Goal: Task Accomplishment & Management: Complete application form

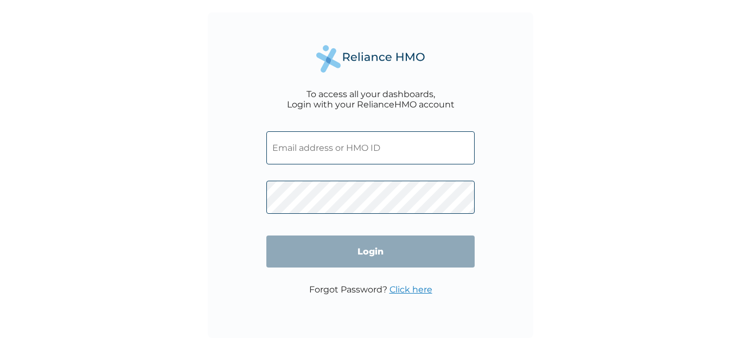
click at [312, 146] on input "text" at bounding box center [370, 147] width 208 height 33
type input "[PERSON_NAME][EMAIL_ADDRESS][DOMAIN_NAME]"
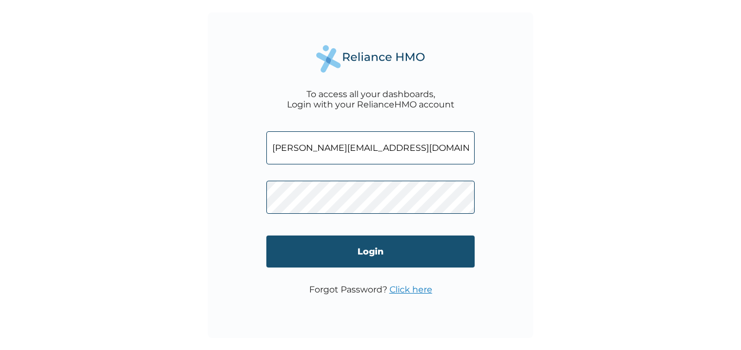
click at [333, 255] on input "Login" at bounding box center [370, 251] width 208 height 32
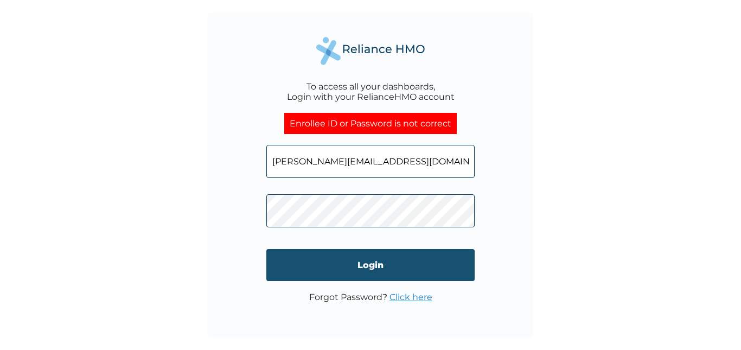
click at [356, 267] on input "Login" at bounding box center [370, 265] width 208 height 32
click at [380, 264] on input "Login" at bounding box center [370, 265] width 208 height 32
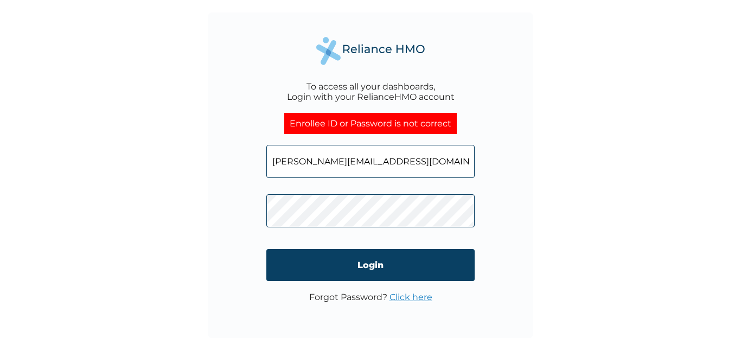
click at [415, 295] on link "Click here" at bounding box center [410, 297] width 43 height 10
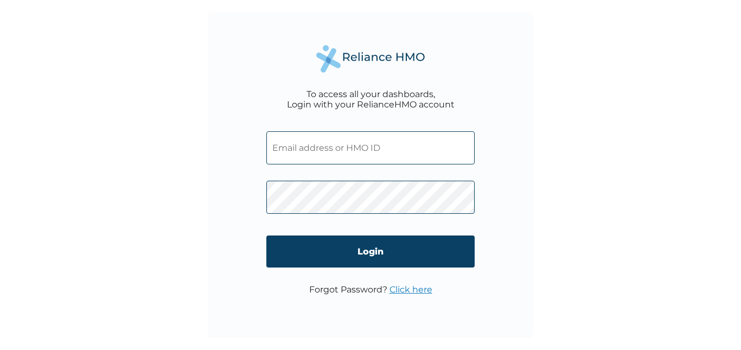
click at [289, 144] on input "text" at bounding box center [370, 147] width 208 height 33
type input "[PERSON_NAME][EMAIL_ADDRESS][DOMAIN_NAME]"
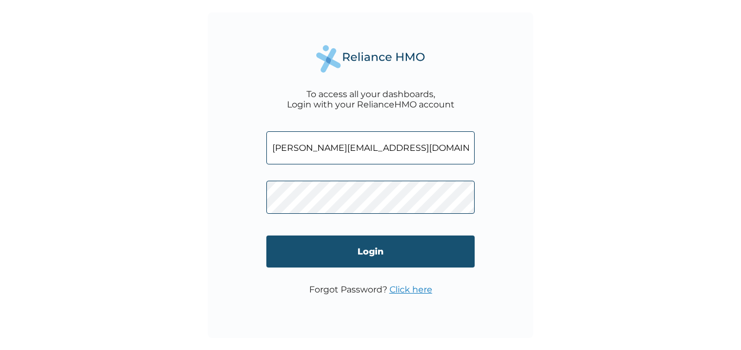
click at [330, 249] on input "Login" at bounding box center [370, 251] width 208 height 32
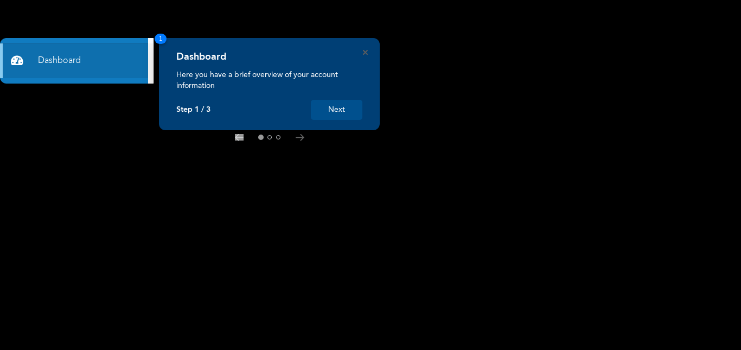
click at [345, 105] on button "Next" at bounding box center [337, 110] width 52 height 20
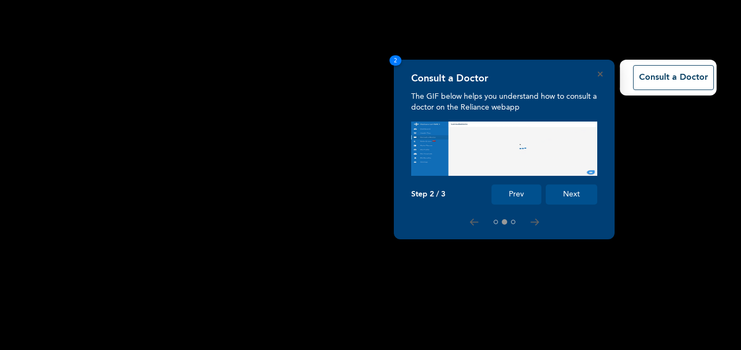
click at [580, 189] on button "Next" at bounding box center [571, 194] width 52 height 20
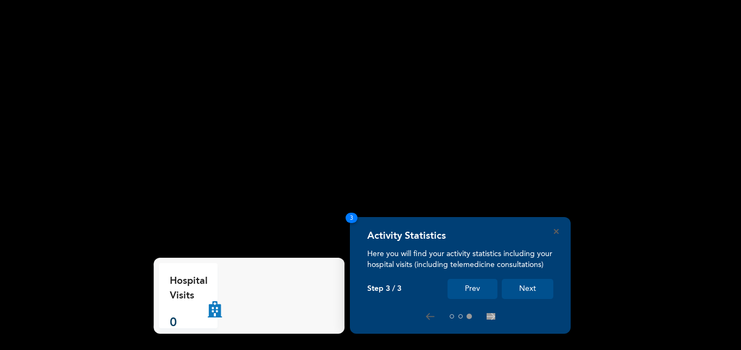
click at [528, 285] on button "Next" at bounding box center [527, 289] width 52 height 20
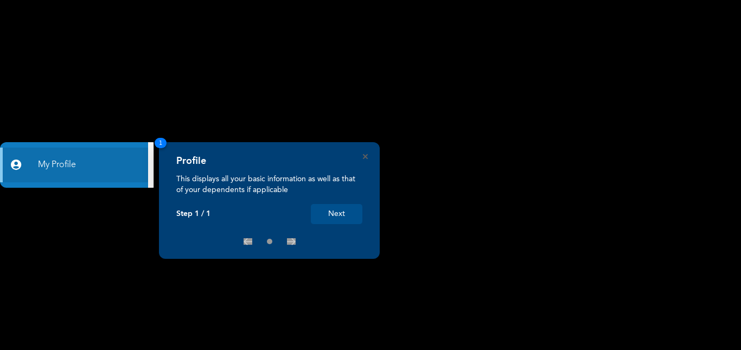
click at [527, 186] on rect at bounding box center [370, 175] width 741 height 350
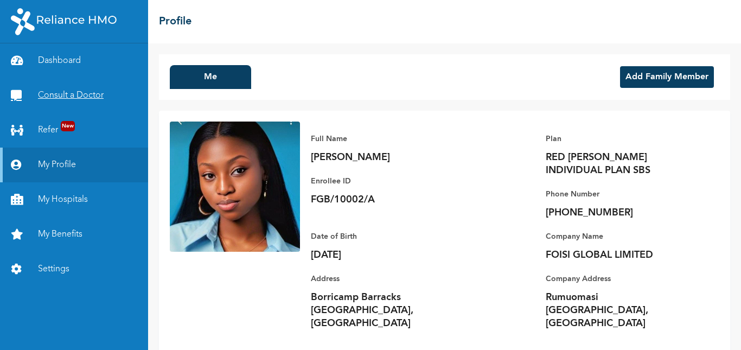
click at [82, 92] on link "Consult a Doctor" at bounding box center [74, 95] width 148 height 35
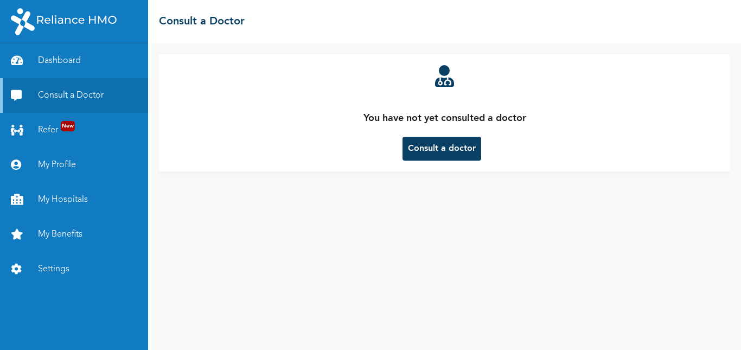
click at [442, 146] on button "Consult a doctor" at bounding box center [441, 149] width 79 height 24
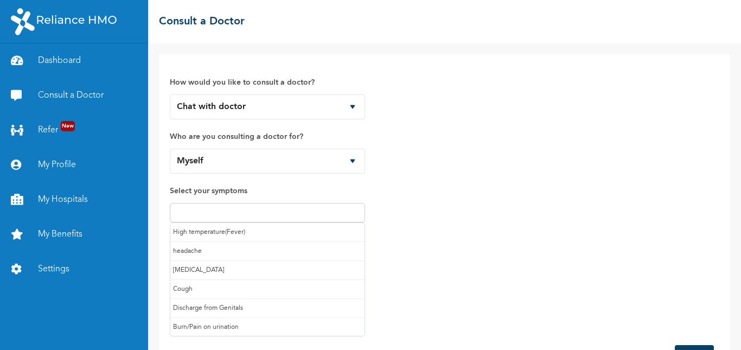
click at [242, 215] on input "text" at bounding box center [267, 212] width 189 height 13
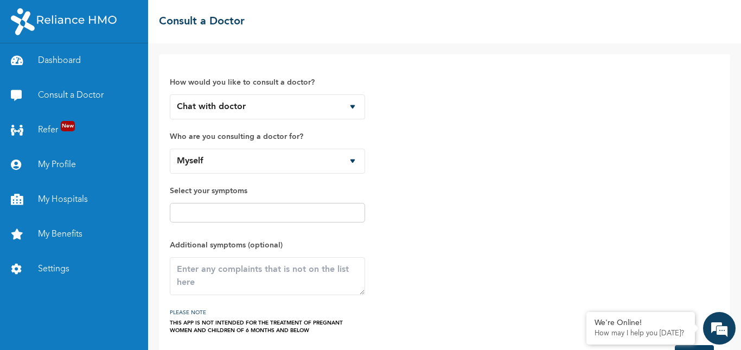
click at [421, 179] on div "How would you like to consult a doctor? Chat with doctor Phone Call Who are you…" at bounding box center [444, 199] width 549 height 269
click at [346, 275] on textarea at bounding box center [267, 276] width 195 height 38
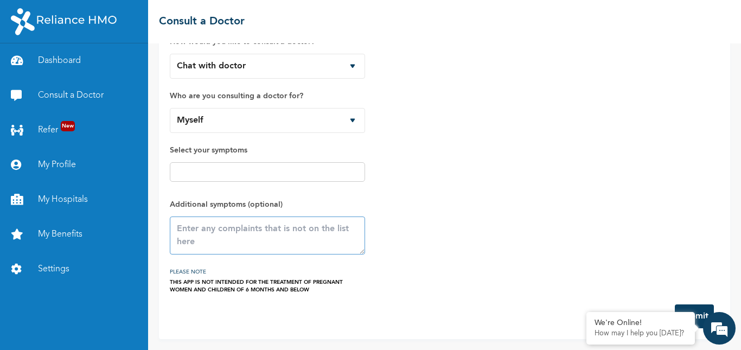
click at [195, 248] on textarea at bounding box center [267, 235] width 195 height 38
click at [263, 229] on textarea "Heart burn, Stomach pain" at bounding box center [267, 235] width 195 height 38
click at [330, 230] on textarea "Heart burn, Stomach and chest pain" at bounding box center [267, 235] width 195 height 38
click at [358, 230] on textarea "Heart burn, severe Stomach and chest pain" at bounding box center [267, 235] width 195 height 38
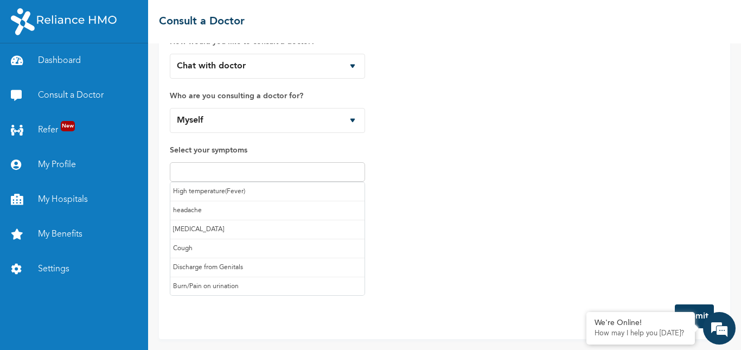
click at [357, 168] on input "text" at bounding box center [267, 171] width 189 height 13
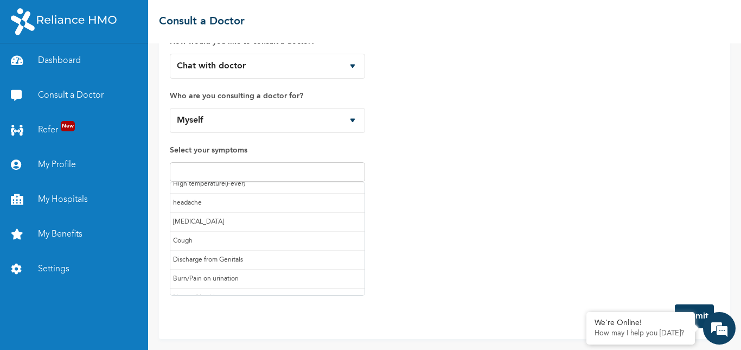
scroll to position [8, 0]
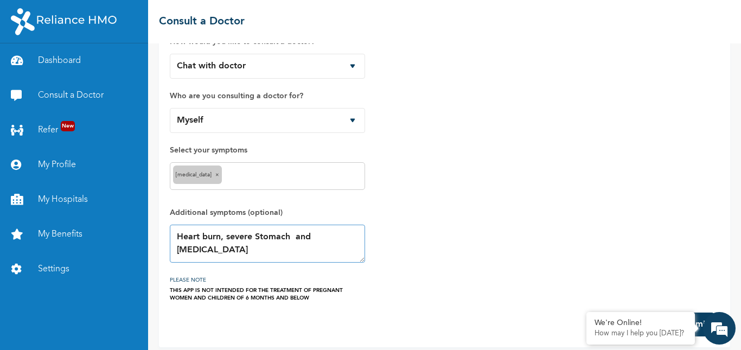
click at [224, 239] on textarea "Heart burn, severe Stomach and chest pain" at bounding box center [267, 243] width 195 height 38
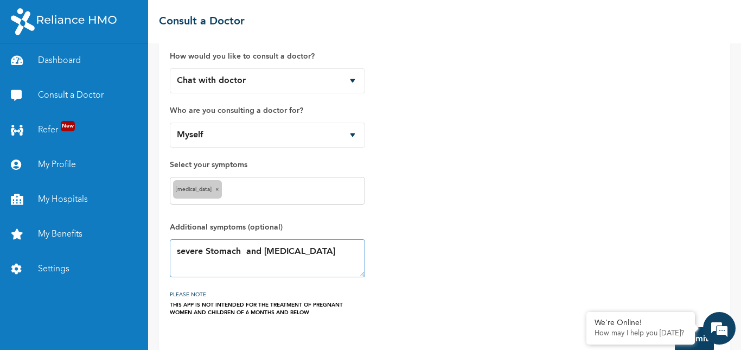
scroll to position [49, 0]
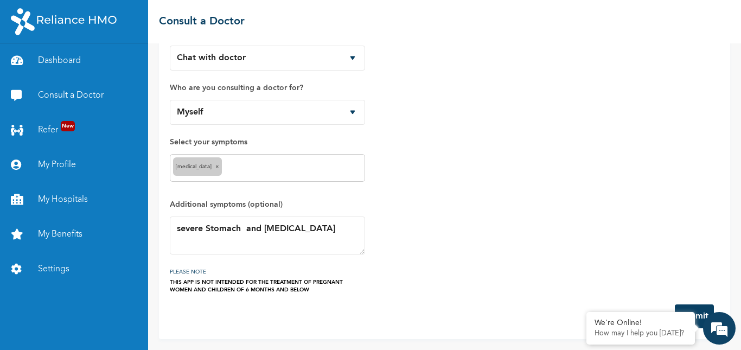
click at [691, 306] on button "Submit" at bounding box center [693, 316] width 39 height 24
click at [686, 214] on div "How would you like to consult a doctor? Chat with doctor Phone Call Who are you…" at bounding box center [444, 154] width 549 height 277
click at [712, 329] on em at bounding box center [718, 327] width 29 height 29
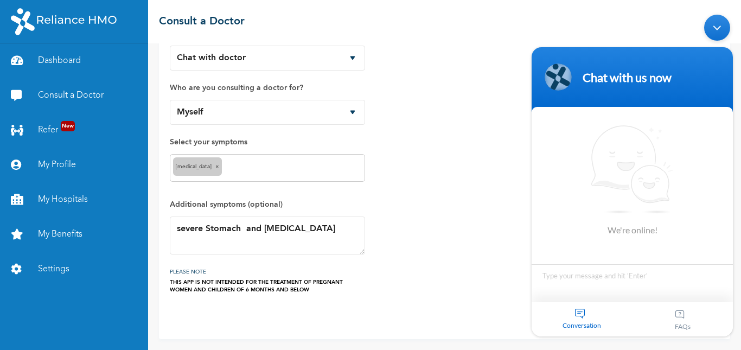
click at [718, 31] on div "Minimize live chat window" at bounding box center [717, 28] width 26 height 26
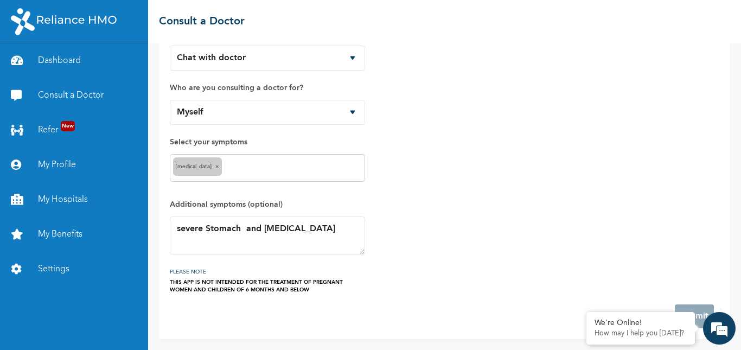
click at [646, 202] on div "How would you like to consult a doctor? Chat with doctor Phone Call Who are you…" at bounding box center [444, 154] width 549 height 277
click at [674, 339] on div "We're Online! How may I help you today?" at bounding box center [640, 328] width 108 height 33
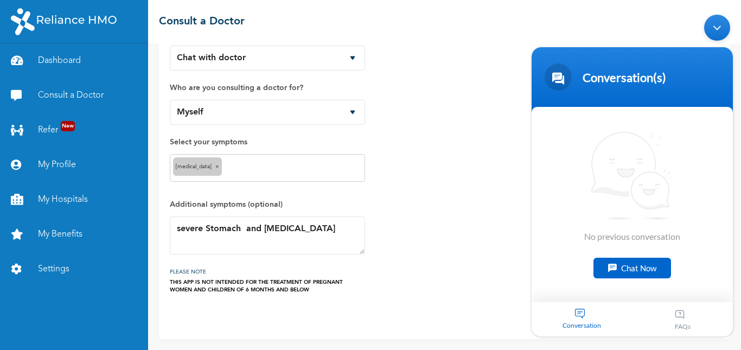
click at [495, 200] on div "How would you like to consult a doctor? Chat with doctor Phone Call Who are you…" at bounding box center [444, 154] width 549 height 277
click at [722, 29] on div "Minimize live chat window" at bounding box center [717, 28] width 26 height 26
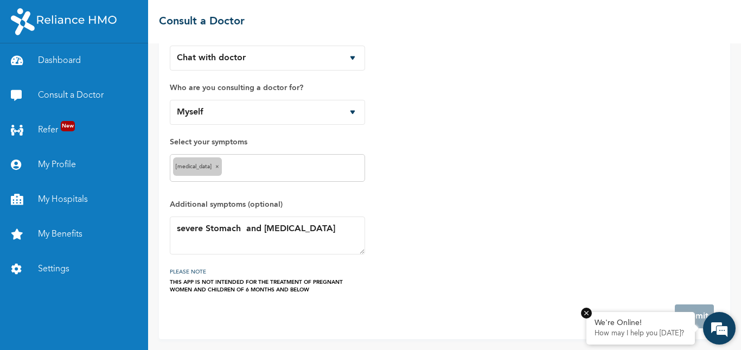
click at [588, 313] on em at bounding box center [586, 312] width 11 height 11
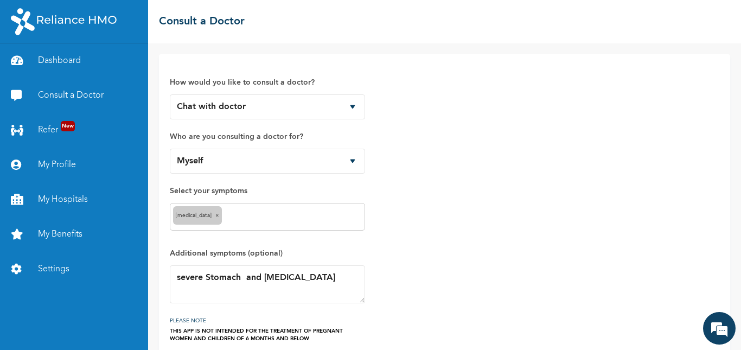
scroll to position [1, 0]
click at [353, 104] on select "Chat with doctor Phone Call" at bounding box center [267, 106] width 195 height 25
click at [170, 94] on select "Chat with doctor Phone Call" at bounding box center [267, 106] width 195 height 25
click at [718, 329] on em at bounding box center [718, 327] width 29 height 29
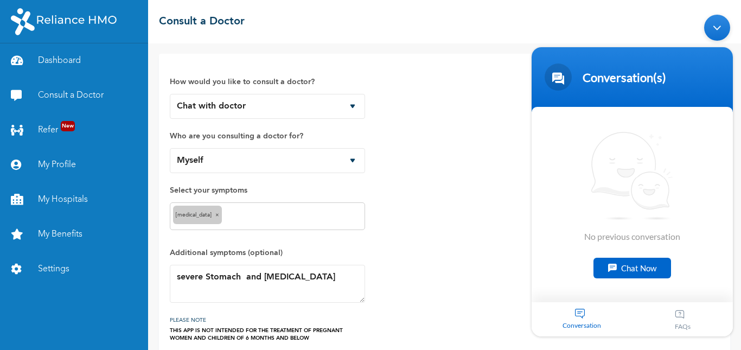
click at [643, 266] on div "Chat Now" at bounding box center [632, 268] width 78 height 21
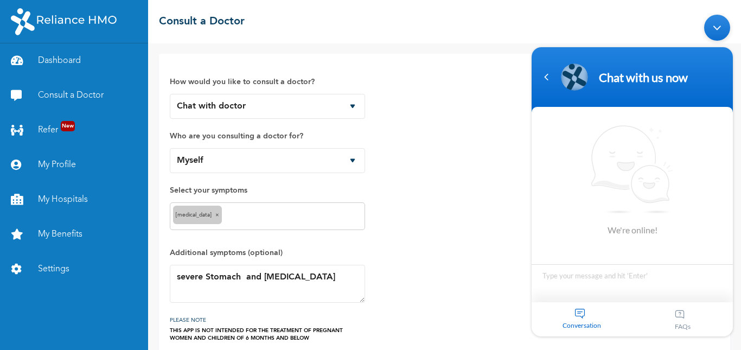
click at [477, 153] on div "How would you like to consult a doctor? Chat with doctor Phone Call Who are you…" at bounding box center [444, 203] width 549 height 277
click at [465, 195] on div "How would you like to consult a doctor? Chat with doctor Phone Call Who are you…" at bounding box center [444, 203] width 549 height 277
click at [710, 23] on div "Minimize live chat window" at bounding box center [717, 28] width 26 height 26
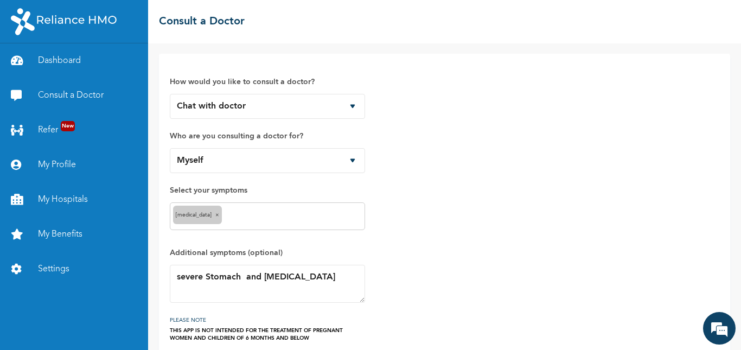
scroll to position [49, 0]
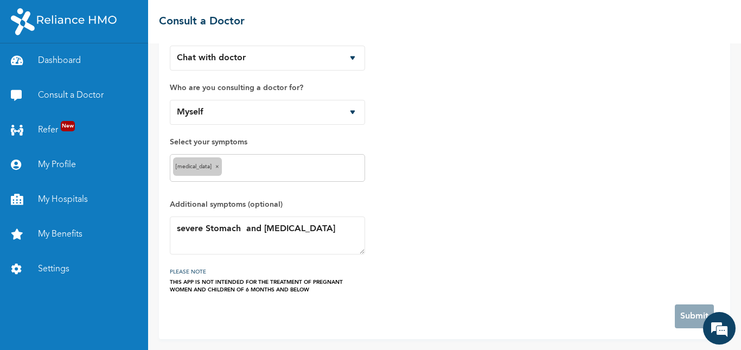
click at [665, 307] on form "How would you like to consult a doctor? Chat with doctor Phone Call Who are you…" at bounding box center [444, 172] width 549 height 312
drag, startPoint x: 685, startPoint y: 316, endPoint x: 475, endPoint y: 273, distance: 214.0
click at [475, 273] on div "How would you like to consult a doctor? Chat with doctor Phone Call Who are you…" at bounding box center [444, 154] width 549 height 277
click at [215, 165] on span "×" at bounding box center [217, 166] width 4 height 5
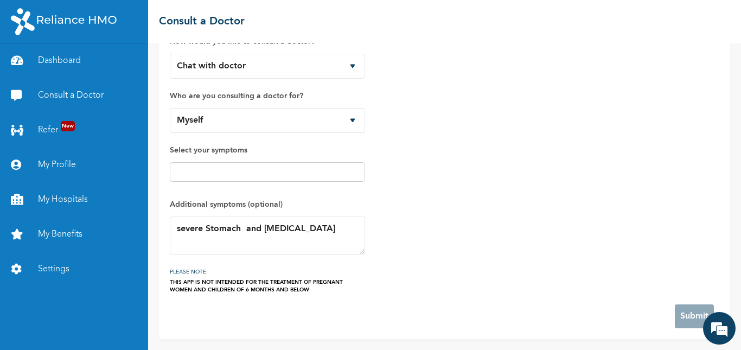
scroll to position [41, 0]
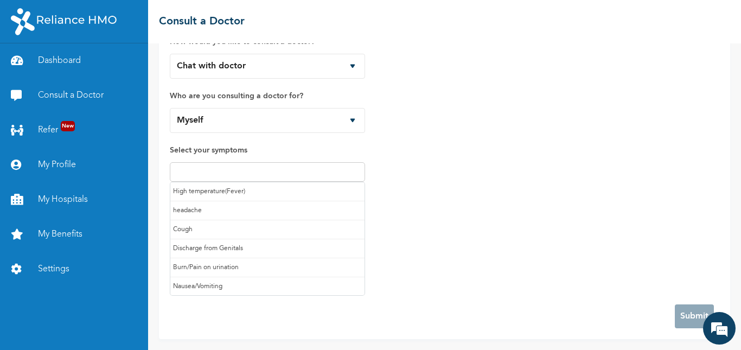
click at [353, 171] on input "text" at bounding box center [267, 171] width 189 height 13
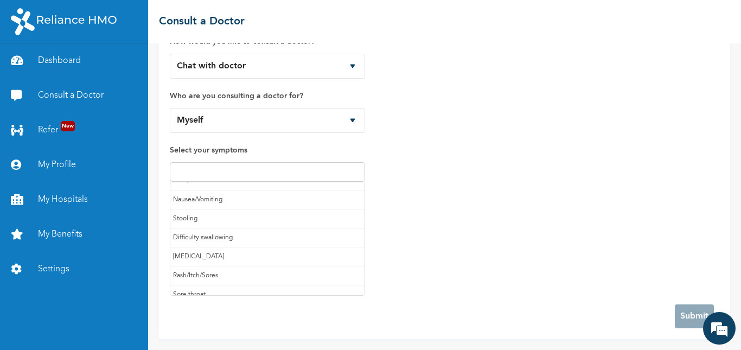
scroll to position [115, 0]
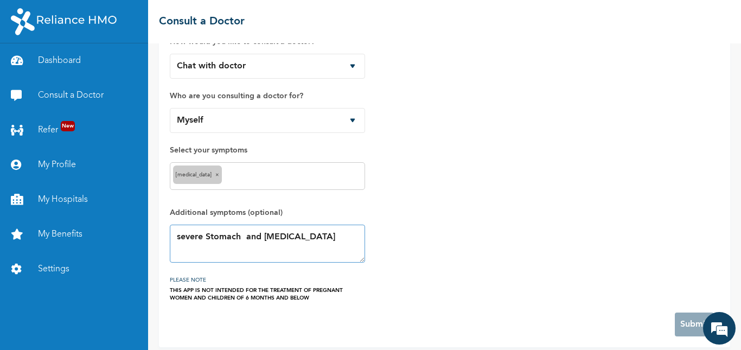
click at [184, 238] on textarea "severe Stomach and chest pain" at bounding box center [267, 243] width 195 height 38
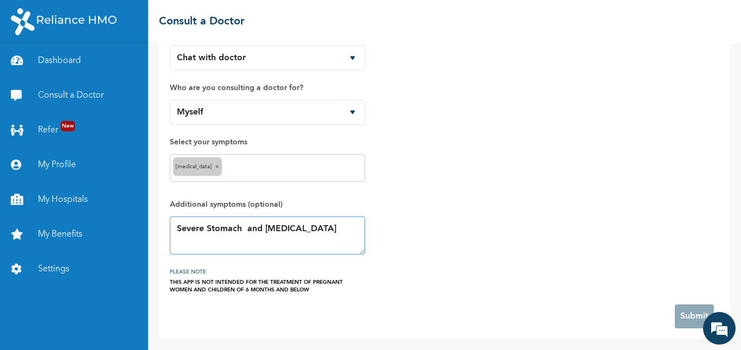
type textarea "Severe Stomach and chest pain"
click at [191, 272] on h3 "PLEASE NOTE" at bounding box center [267, 271] width 195 height 13
click at [199, 272] on h3 "PLEASE NOTE" at bounding box center [267, 271] width 195 height 13
click at [78, 89] on link "Consult a Doctor" at bounding box center [74, 95] width 148 height 35
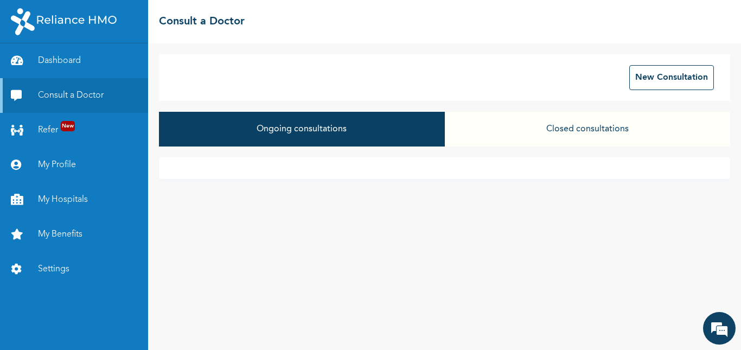
click at [426, 146] on button "Ongoing consultations" at bounding box center [301, 129] width 285 height 35
click at [369, 128] on button "Ongoing consultations" at bounding box center [301, 129] width 285 height 35
click at [361, 136] on button "Ongoing consultations" at bounding box center [301, 129] width 285 height 35
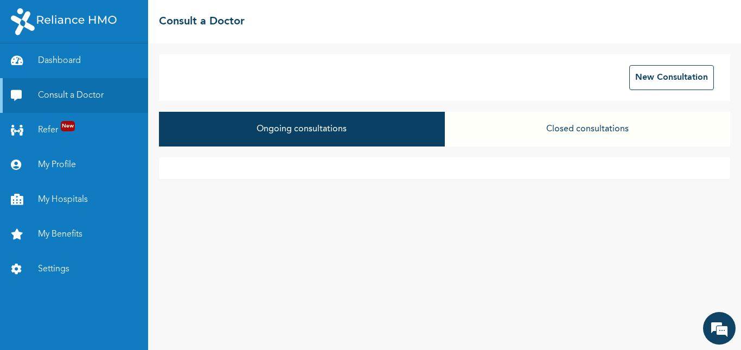
click at [549, 128] on button "Closed consultations" at bounding box center [587, 129] width 285 height 35
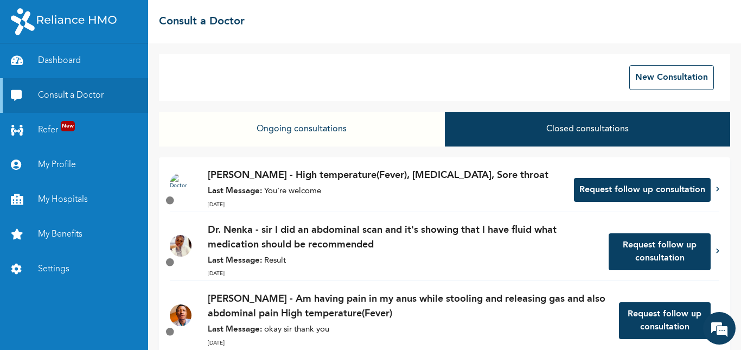
click at [406, 132] on button "Ongoing consultations" at bounding box center [301, 129] width 285 height 35
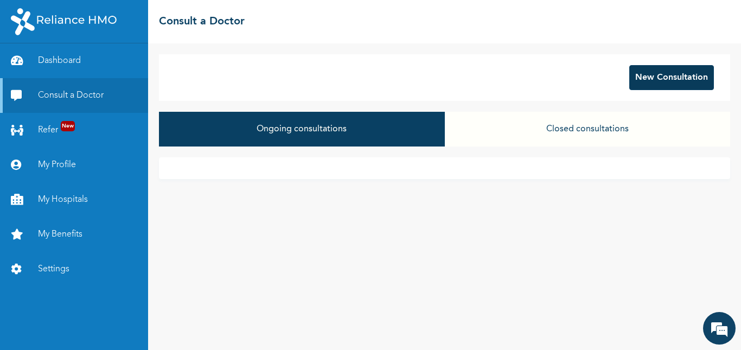
click at [663, 75] on button "New Consultation" at bounding box center [671, 77] width 85 height 25
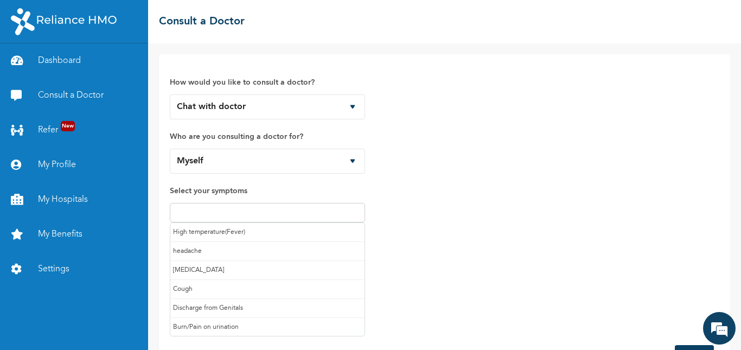
click at [358, 216] on input "text" at bounding box center [267, 212] width 189 height 13
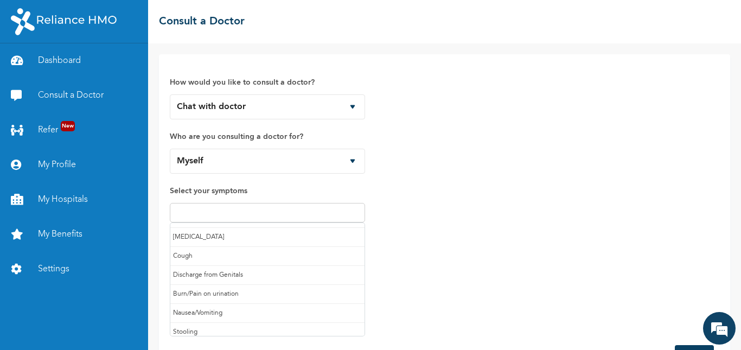
scroll to position [20, 0]
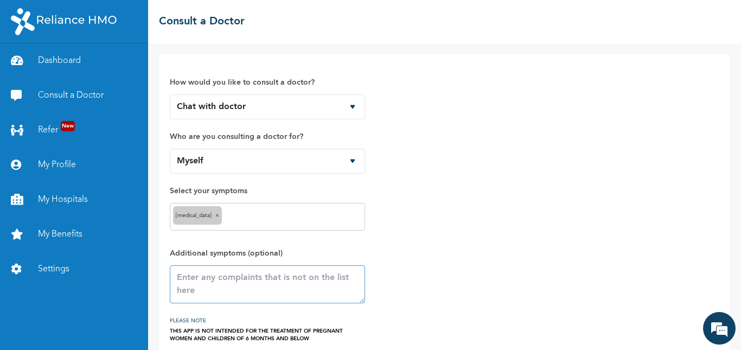
click at [202, 292] on textarea at bounding box center [267, 284] width 195 height 38
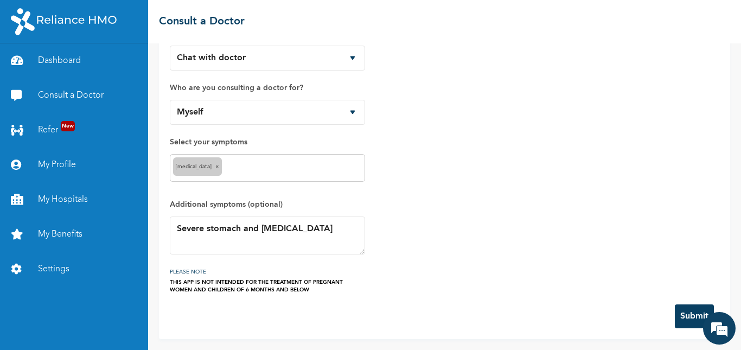
click at [684, 315] on button "Submit" at bounding box center [693, 316] width 39 height 24
click at [326, 234] on textarea "Severe stomach and chest pain" at bounding box center [267, 235] width 195 height 38
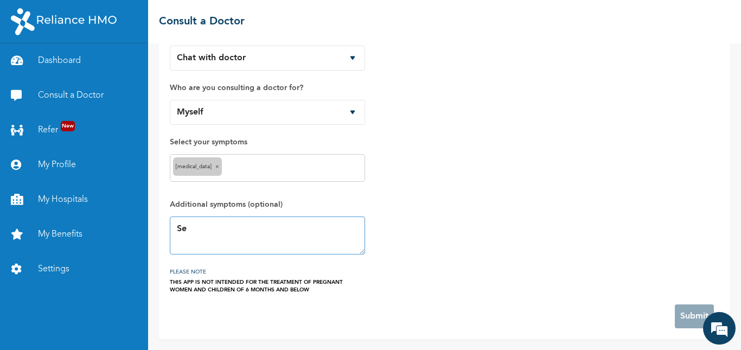
type textarea "S"
click at [215, 167] on span "×" at bounding box center [217, 166] width 4 height 5
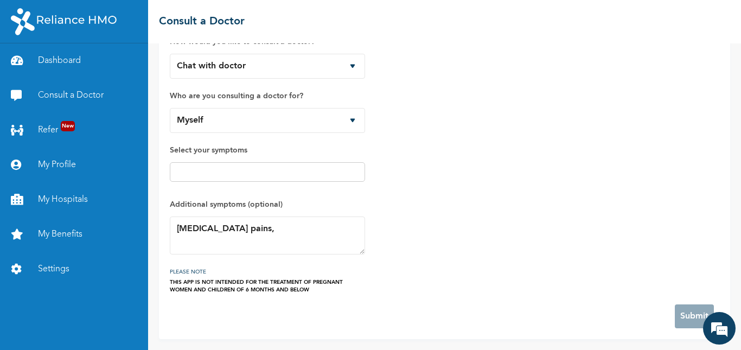
scroll to position [41, 0]
click at [291, 229] on textarea "Stomach Ulcer pains," at bounding box center [267, 235] width 195 height 38
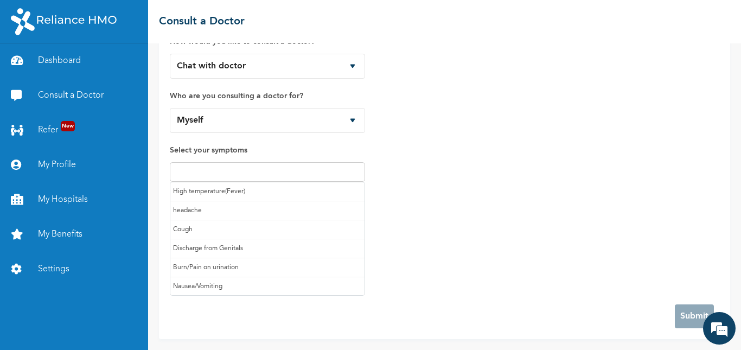
click at [292, 169] on input "text" at bounding box center [267, 171] width 189 height 13
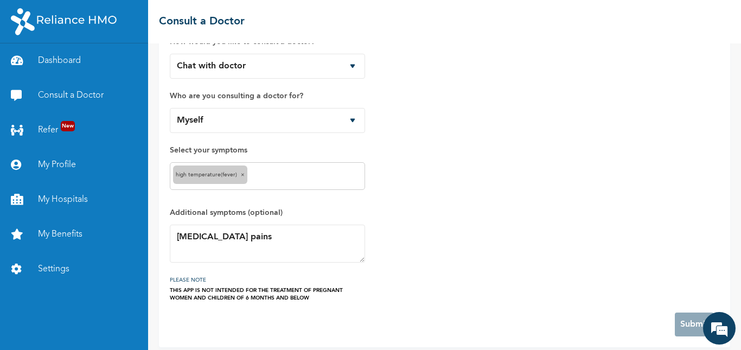
click at [242, 176] on span "×" at bounding box center [243, 174] width 4 height 5
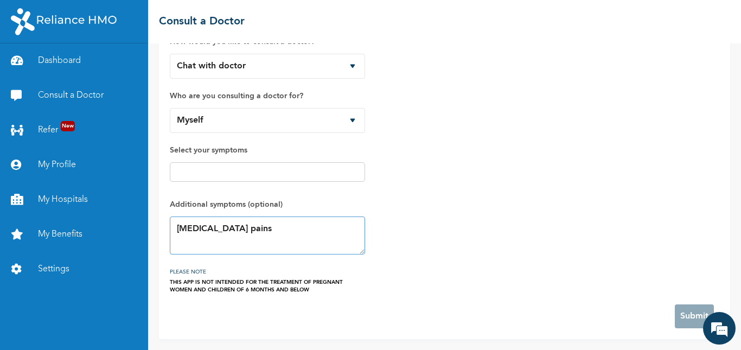
click at [286, 229] on textarea "Stomach Ulcer pains" at bounding box center [267, 235] width 195 height 38
type textarea "Stomach Ulcer pains and Bloating of the Stomach"
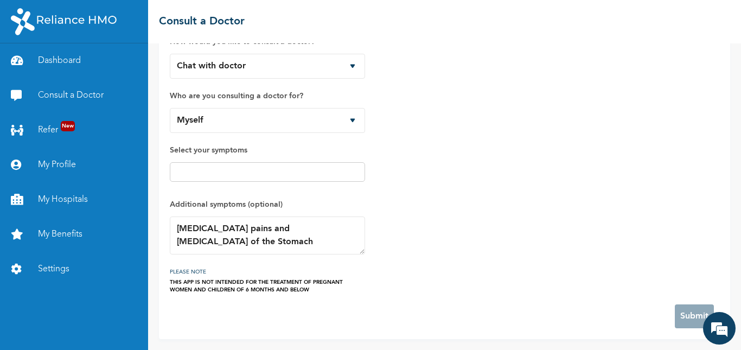
click at [495, 195] on div "How would you like to consult a doctor? Chat with doctor Phone Call Who are you…" at bounding box center [444, 158] width 549 height 269
click at [356, 122] on select "Myself" at bounding box center [267, 120] width 195 height 25
click at [170, 108] on select "Myself" at bounding box center [267, 120] width 195 height 25
click at [353, 68] on select "Chat with doctor Phone Call" at bounding box center [267, 66] width 195 height 25
click at [170, 54] on select "Chat with doctor Phone Call" at bounding box center [267, 66] width 195 height 25
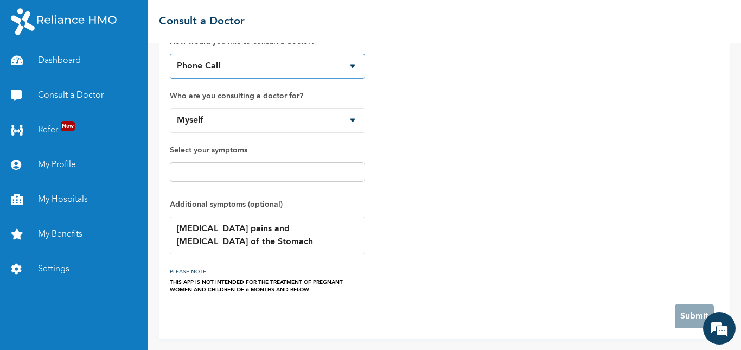
drag, startPoint x: 350, startPoint y: 68, endPoint x: 343, endPoint y: 92, distance: 24.9
click at [343, 92] on div "How would you like to consult a doctor? Chat with doctor Phone Call Who are you…" at bounding box center [267, 158] width 195 height 269
select select "1"
click at [170, 54] on select "Chat with doctor Phone Call" at bounding box center [267, 66] width 195 height 25
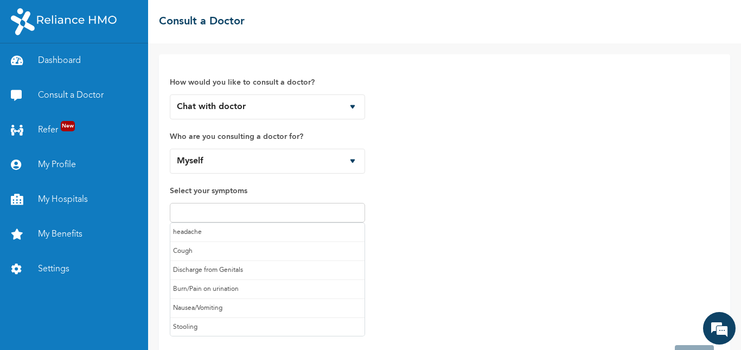
click at [292, 214] on input "text" at bounding box center [267, 212] width 189 height 13
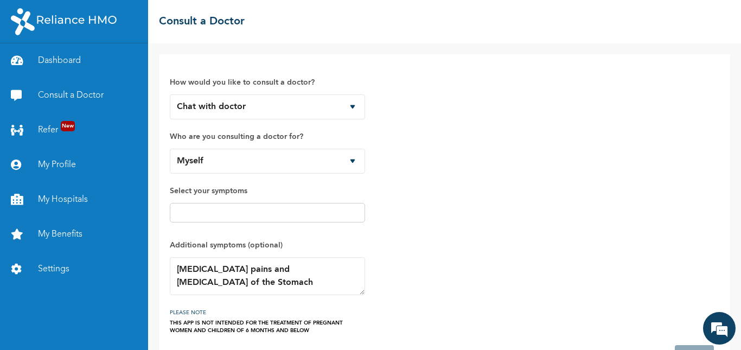
click at [504, 175] on div "How would you like to consult a doctor? Chat with doctor Phone Call Who are you…" at bounding box center [444, 199] width 549 height 269
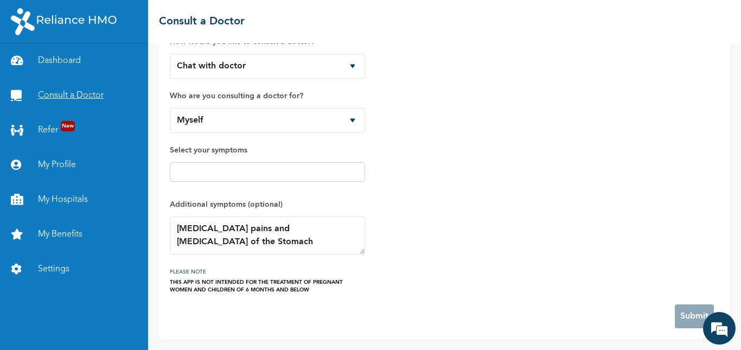
click at [83, 95] on link "Consult a Doctor" at bounding box center [74, 95] width 148 height 35
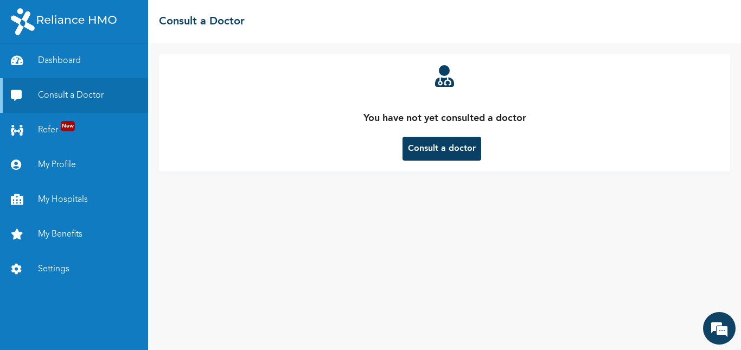
click at [411, 149] on button "Consult a doctor" at bounding box center [441, 149] width 79 height 24
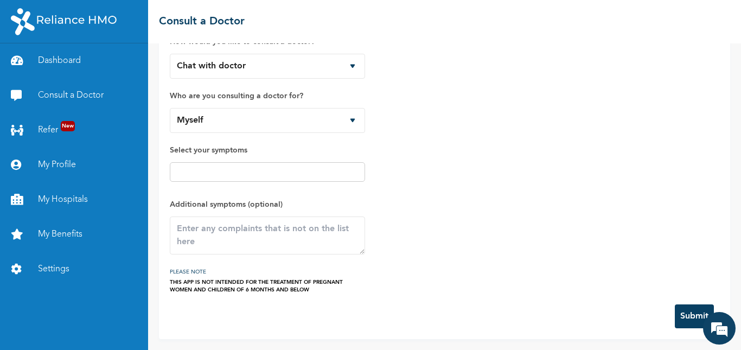
scroll to position [41, 0]
click at [275, 230] on textarea at bounding box center [267, 235] width 195 height 38
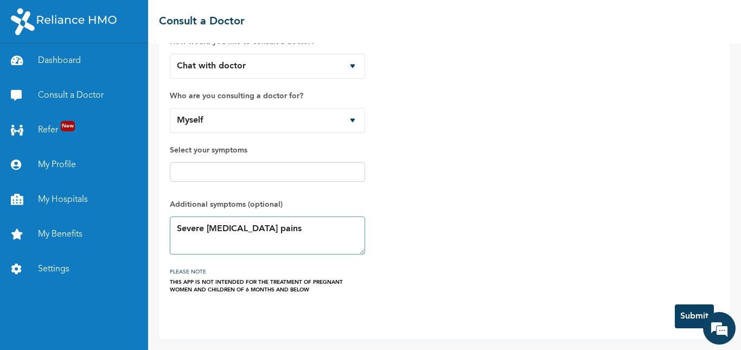
click at [325, 228] on textarea "Severe [MEDICAL_DATA] pains" at bounding box center [267, 235] width 195 height 38
type textarea "Severe Stomach ulcer pains and Bloated Stomach"
click at [674, 316] on button "Submit" at bounding box center [693, 316] width 39 height 24
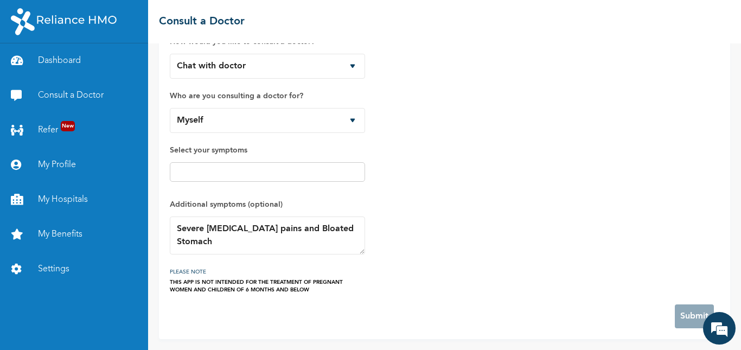
scroll to position [0, 0]
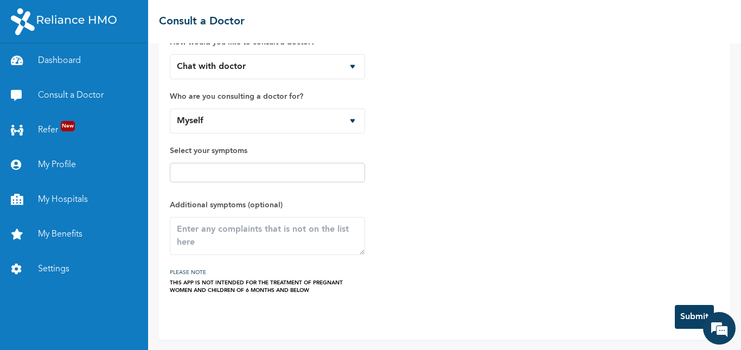
click at [461, 232] on div "How would you like to consult a doctor? Chat with doctor Phone Call Who are you…" at bounding box center [444, 159] width 549 height 269
click at [330, 230] on textarea at bounding box center [267, 236] width 195 height 38
type textarea "Severe [MEDICAL_DATA] pains and Bloated stomach"
click at [674, 312] on button "Submit" at bounding box center [693, 317] width 39 height 24
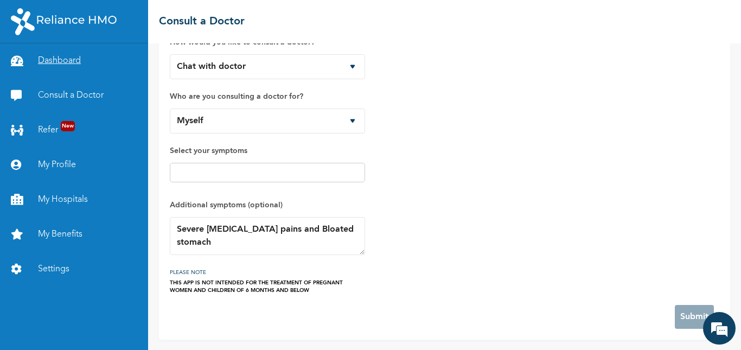
click at [64, 59] on link "Dashboard" at bounding box center [74, 60] width 148 height 35
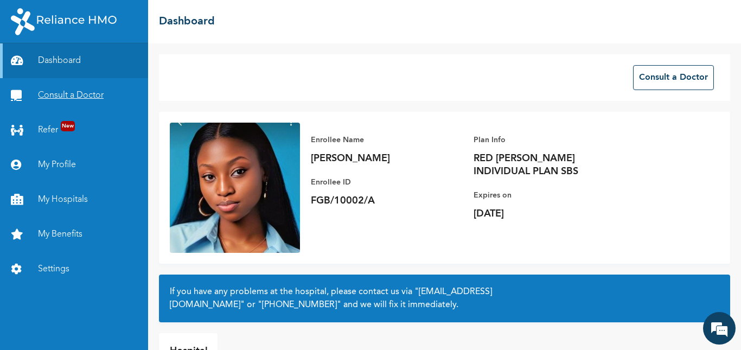
click at [51, 95] on link "Consult a Doctor" at bounding box center [74, 95] width 148 height 35
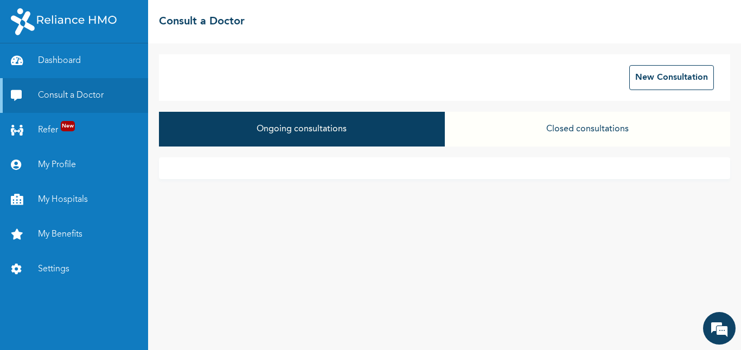
click at [554, 130] on button "Closed consultations" at bounding box center [587, 129] width 285 height 35
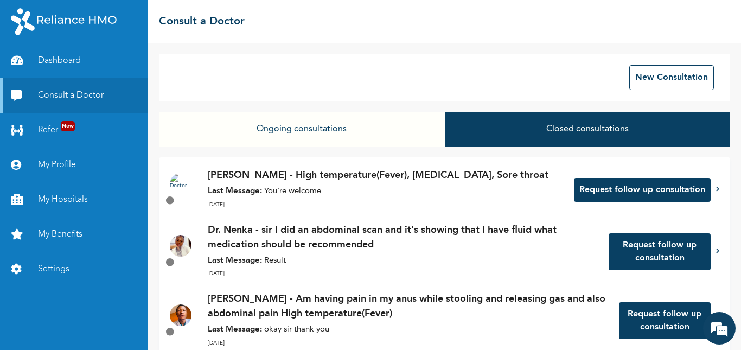
click at [382, 134] on button "Ongoing consultations" at bounding box center [301, 129] width 285 height 35
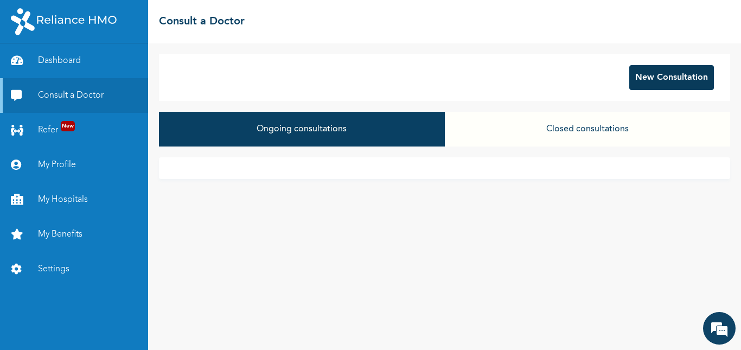
click at [685, 78] on button "New Consultation" at bounding box center [671, 77] width 85 height 25
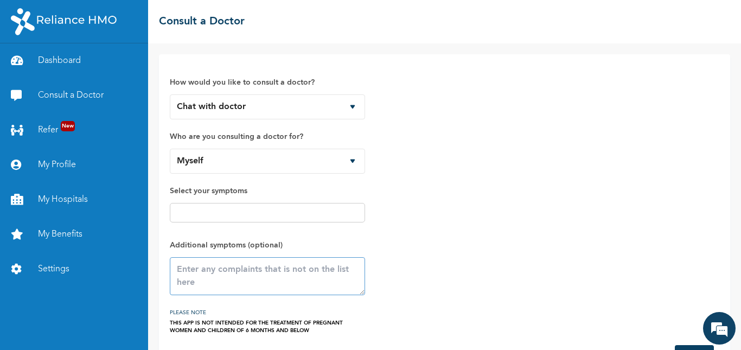
click at [324, 268] on textarea at bounding box center [267, 276] width 195 height 38
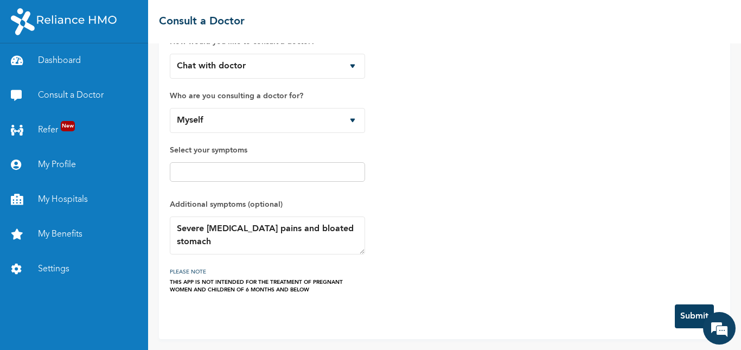
click at [683, 307] on button "Submit" at bounding box center [693, 316] width 39 height 24
click at [548, 176] on div "How would you like to consult a doctor? Chat with doctor Phone Call Who are you…" at bounding box center [444, 158] width 549 height 269
click at [240, 229] on textarea "Severe [MEDICAL_DATA] pains and bloated stomach" at bounding box center [267, 235] width 195 height 38
click at [287, 234] on textarea "Severe [MEDICAL_DATA] pains and bloated stomach" at bounding box center [267, 235] width 195 height 38
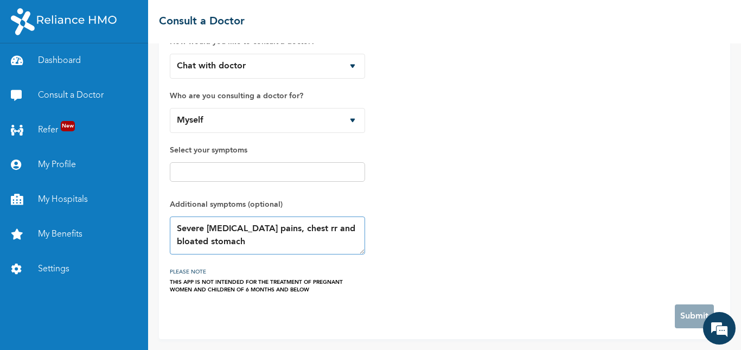
type textarea "Severe [MEDICAL_DATA] pains, chest rr and bloated stomach"
drag, startPoint x: 289, startPoint y: 234, endPoint x: 216, endPoint y: 104, distance: 149.3
click at [216, 104] on div "How would you like to consult a doctor? Chat with doctor Phone Call Who are you…" at bounding box center [267, 158] width 195 height 269
